Goal: Task Accomplishment & Management: Use online tool/utility

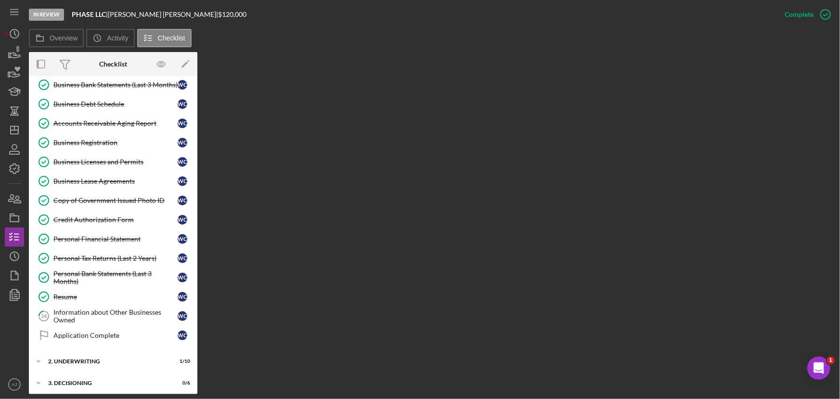
scroll to position [262, 0]
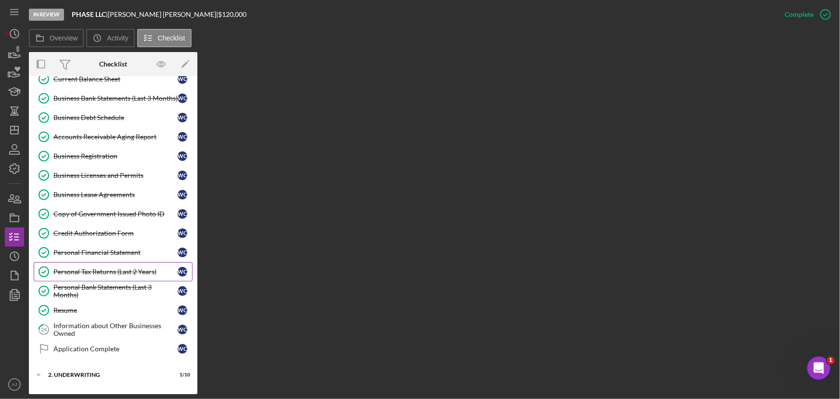
click at [113, 270] on div "Personal Tax Returns (Last 2 Years)" at bounding box center [115, 272] width 124 height 8
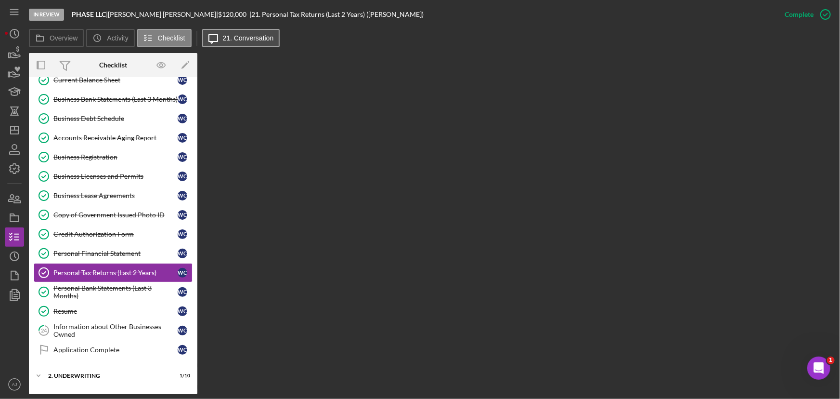
click at [226, 35] on label "21. Conversation" at bounding box center [248, 38] width 51 height 8
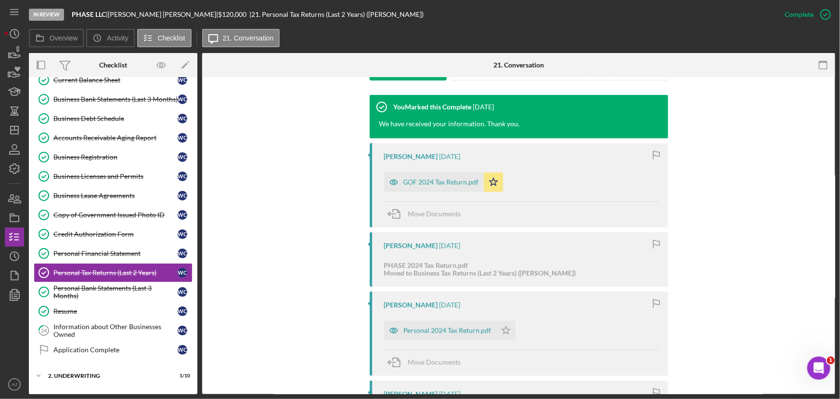
scroll to position [306, 0]
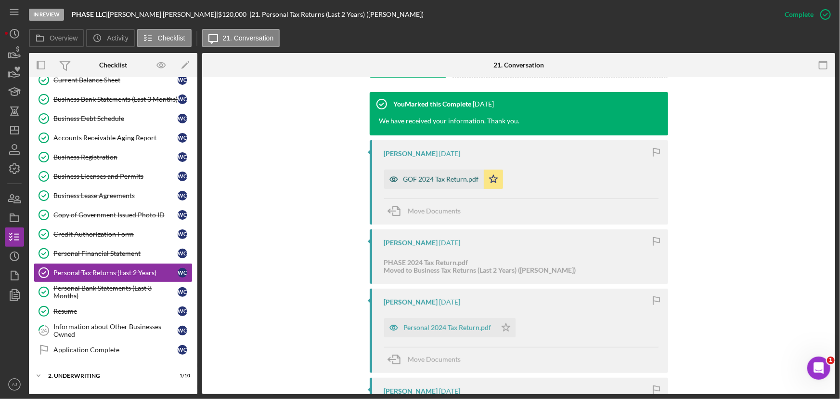
click at [450, 180] on div "GOF 2024 Tax Return.pdf" at bounding box center [442, 179] width 76 height 8
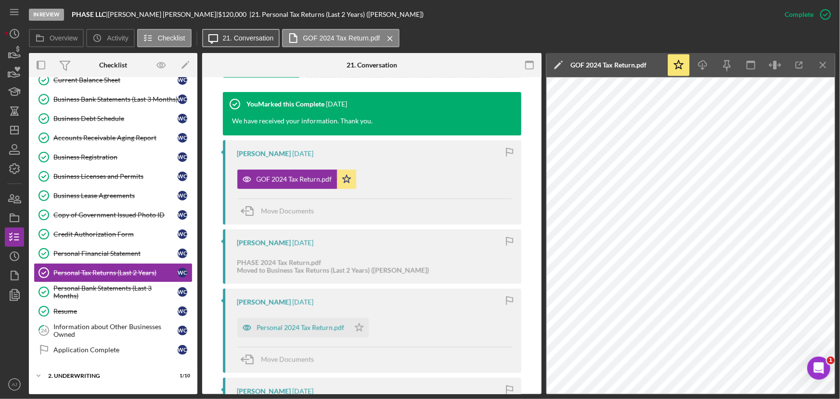
click at [262, 36] on label "21. Conversation" at bounding box center [248, 38] width 51 height 8
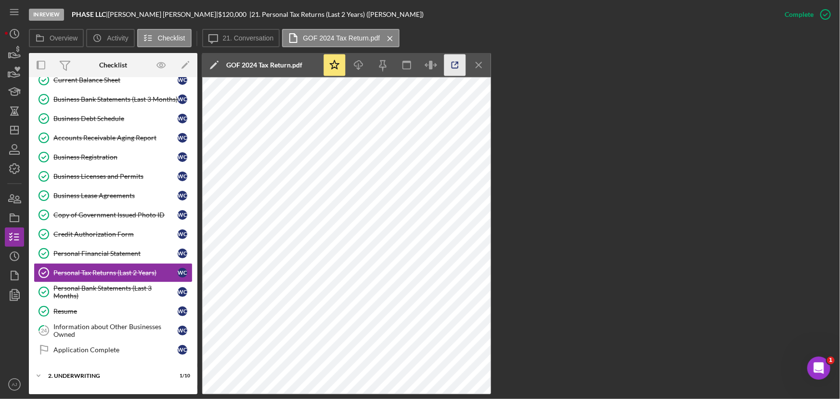
click at [458, 68] on icon "button" at bounding box center [455, 65] width 6 height 6
click at [134, 310] on div "Resume" at bounding box center [115, 311] width 124 height 8
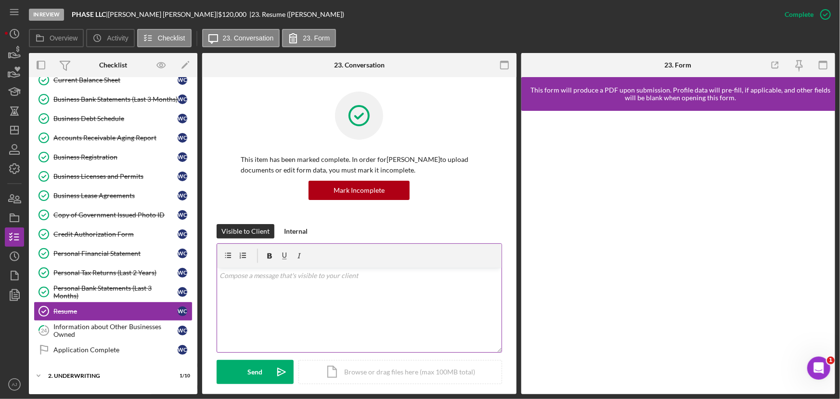
scroll to position [306, 0]
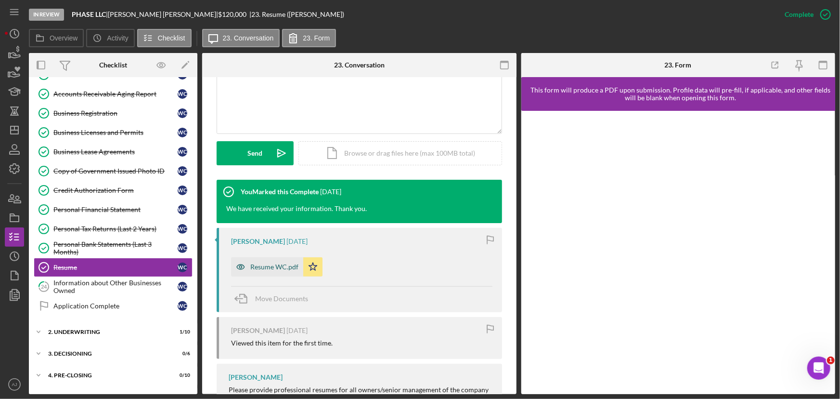
click at [275, 267] on div "Resume WC.pdf" at bounding box center [274, 267] width 48 height 8
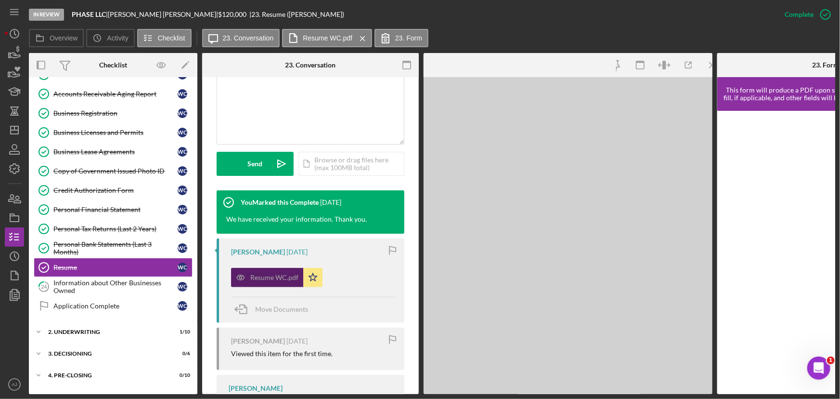
scroll to position [230, 0]
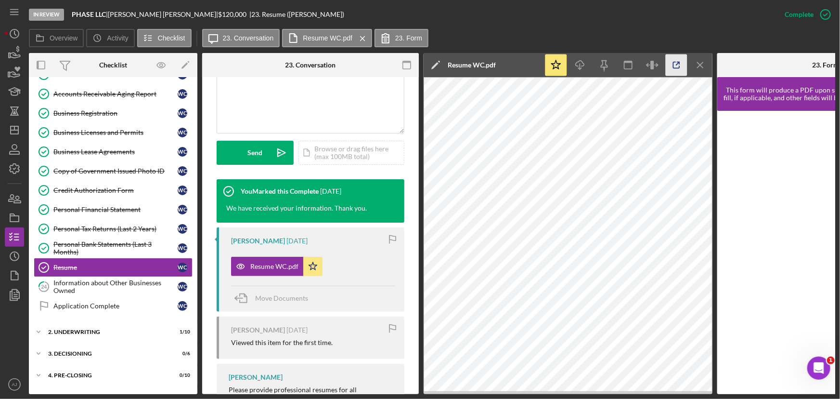
click at [677, 62] on icon "button" at bounding box center [677, 65] width 22 height 22
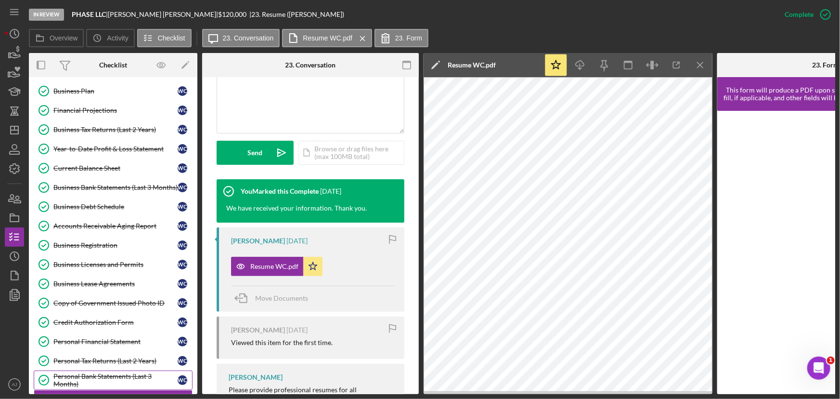
scroll to position [170, 0]
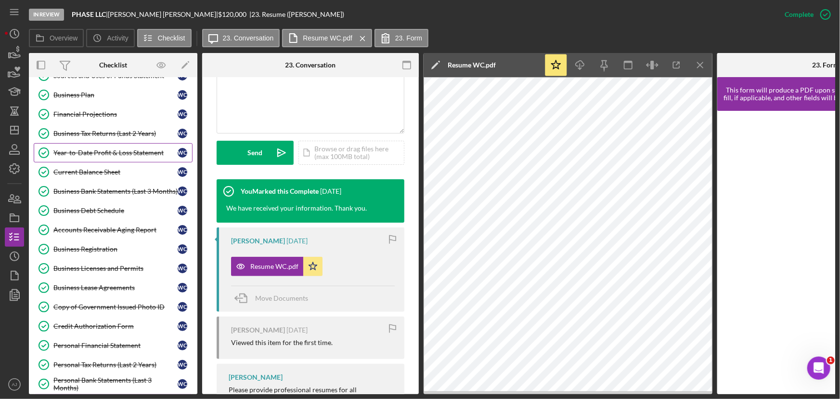
click at [119, 149] on div "Year-to-Date Profit & Loss Statement" at bounding box center [115, 153] width 124 height 8
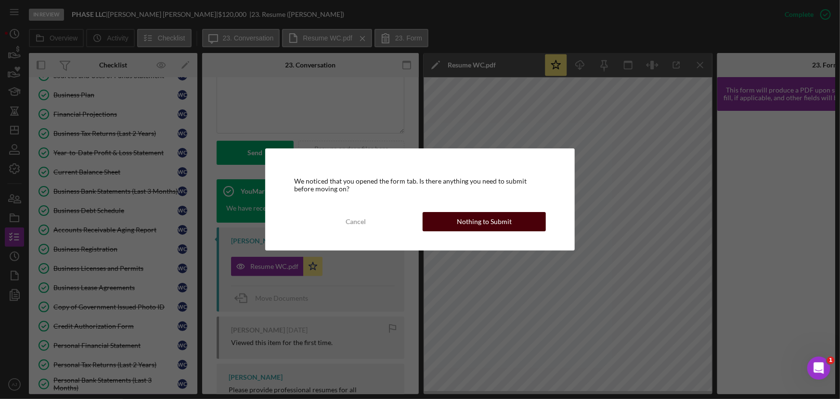
click at [461, 225] on div "Nothing to Submit" at bounding box center [484, 221] width 55 height 19
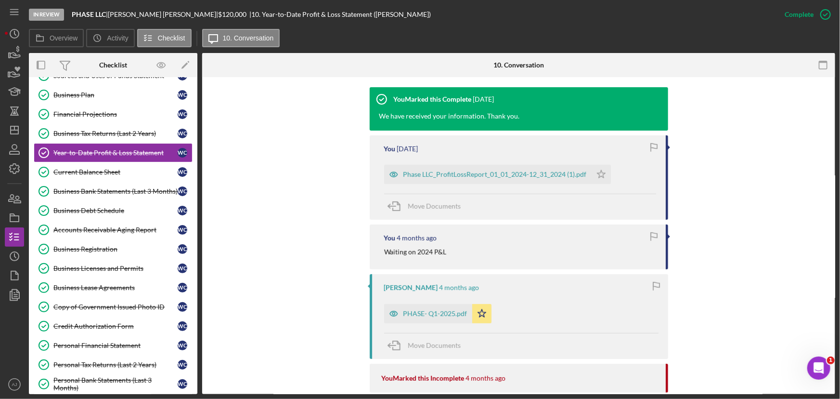
scroll to position [394, 0]
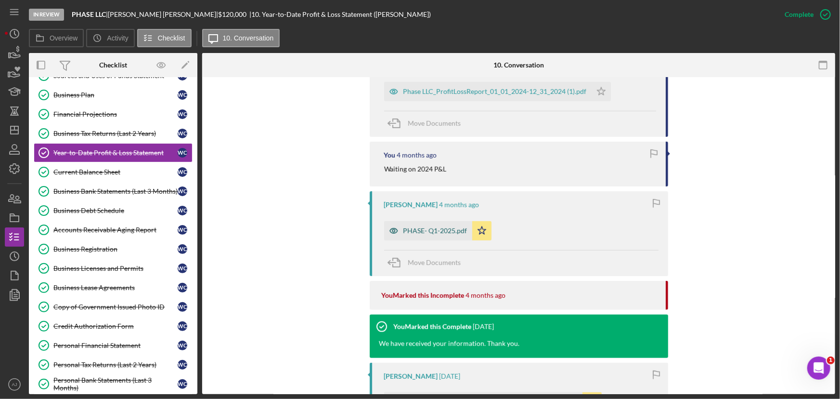
click at [436, 236] on div "PHASE- Q1-2025.pdf" at bounding box center [428, 230] width 88 height 19
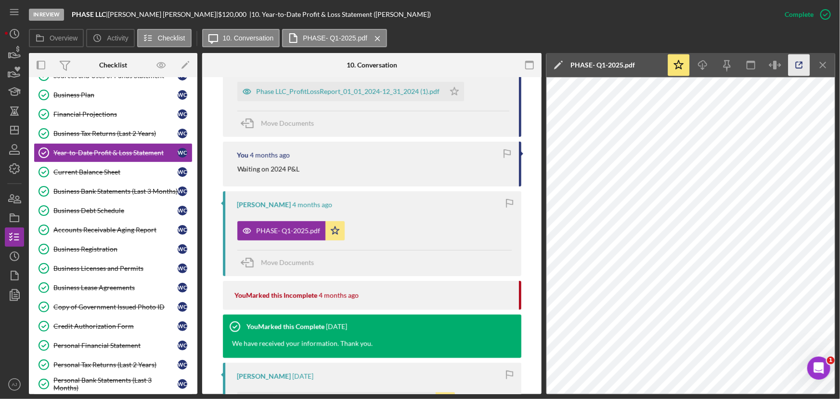
click at [799, 65] on icon "button" at bounding box center [800, 65] width 22 height 22
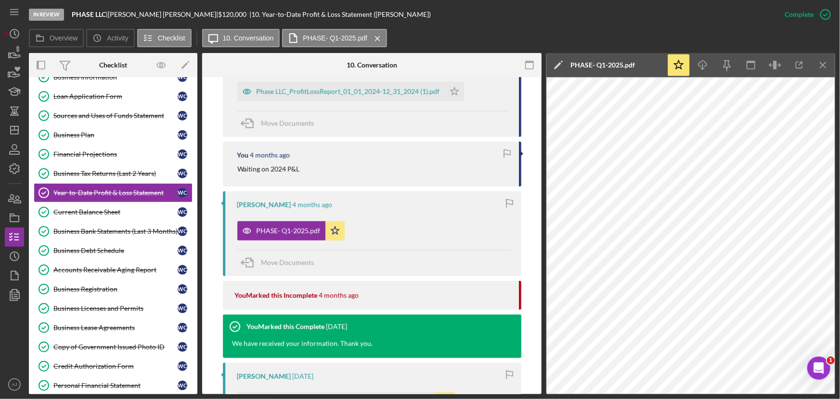
scroll to position [80, 0]
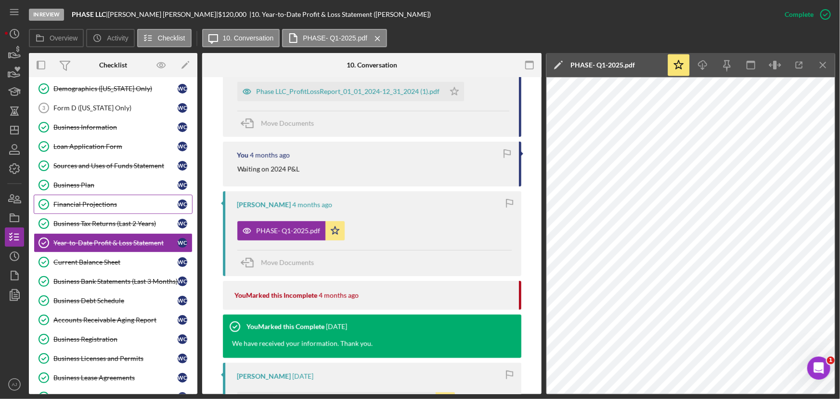
click at [107, 205] on div "Financial Projections" at bounding box center [115, 204] width 124 height 8
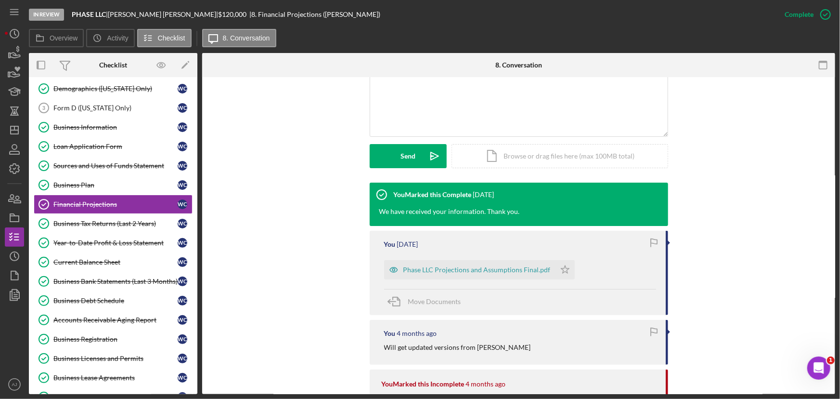
scroll to position [350, 0]
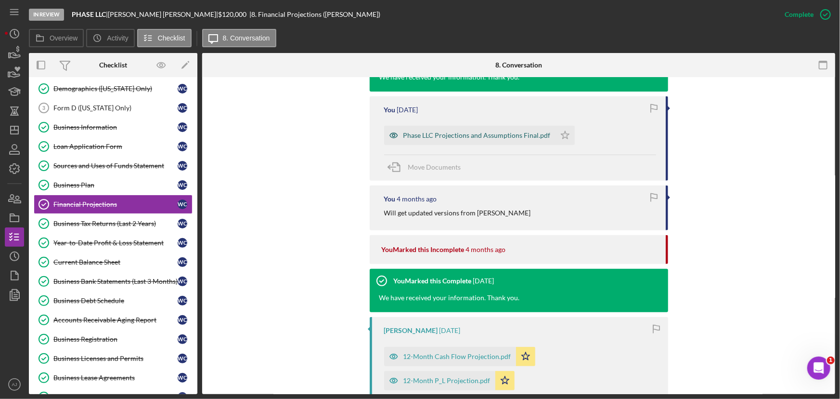
click at [476, 137] on div "Phase LLC Projections and Assumptions Final.pdf" at bounding box center [477, 135] width 147 height 8
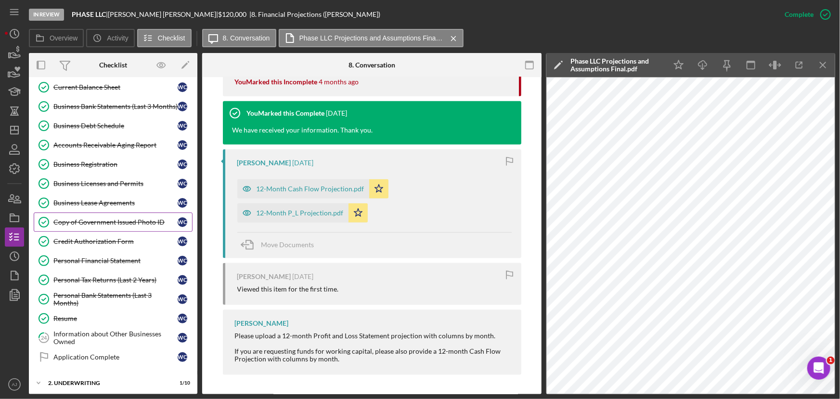
scroll to position [255, 0]
click at [96, 257] on div "Personal Financial Statement" at bounding box center [115, 261] width 124 height 8
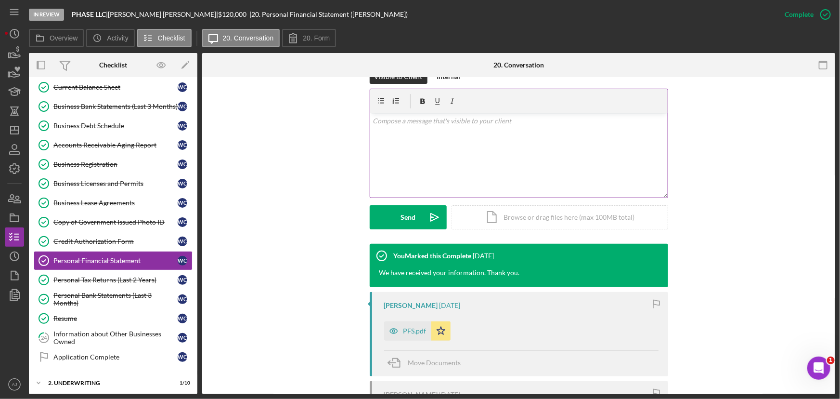
scroll to position [175, 0]
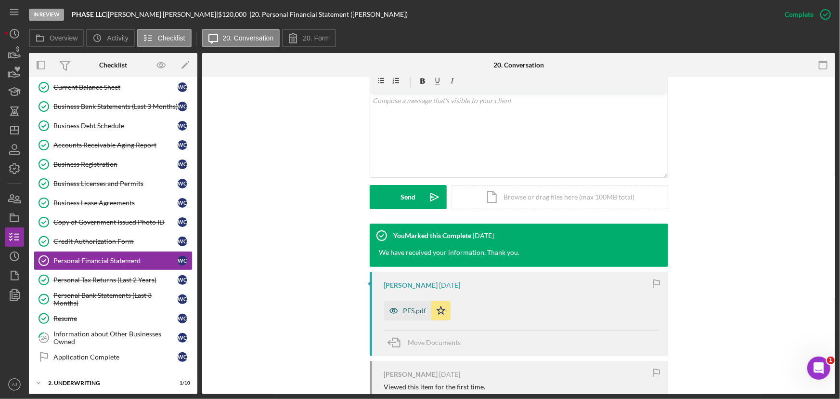
click at [404, 311] on div "PFS.pdf" at bounding box center [415, 311] width 23 height 8
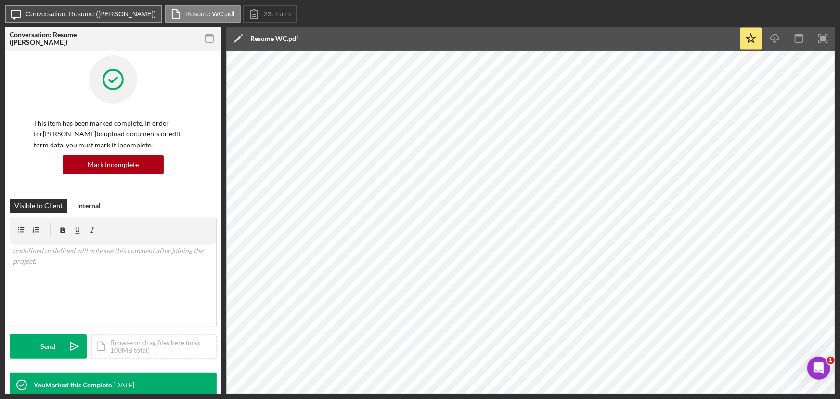
click at [89, 7] on button "Icon/Message Conversation: Resume (Willeen C.)" at bounding box center [83, 14] width 157 height 18
